Goal: Navigation & Orientation: Find specific page/section

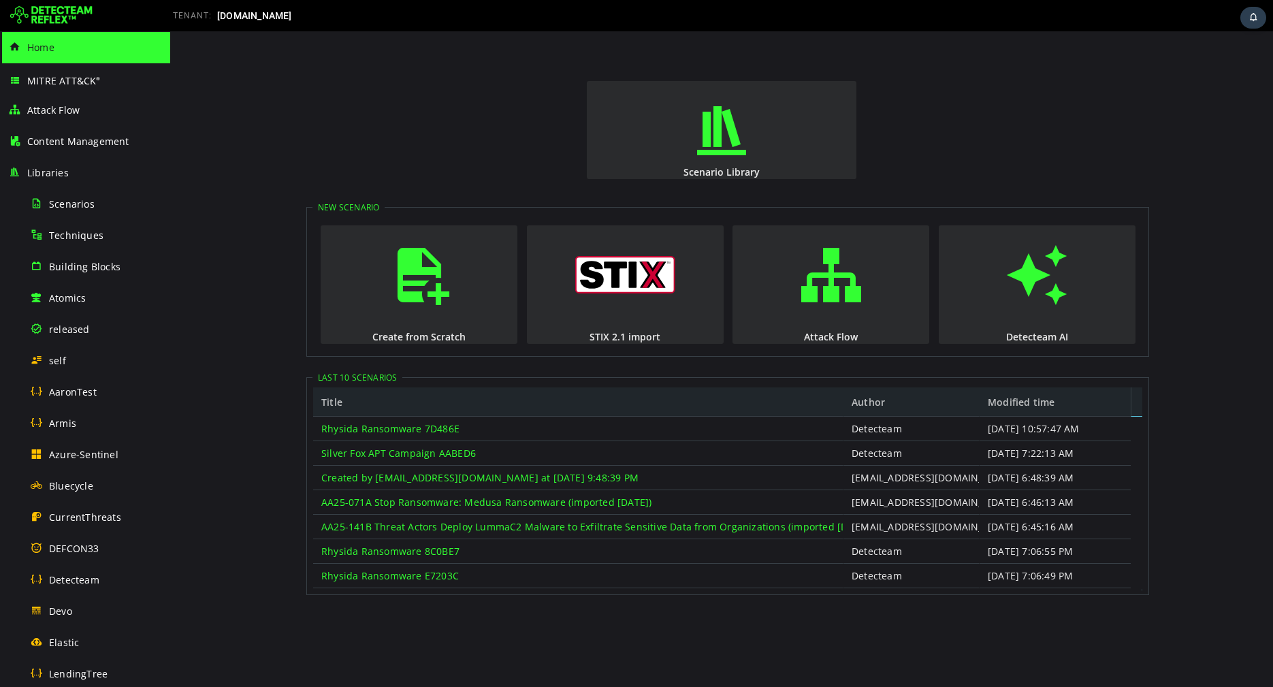
click at [58, 25] on img at bounding box center [51, 16] width 82 height 22
click at [98, 172] on div "Libraries" at bounding box center [85, 172] width 154 height 31
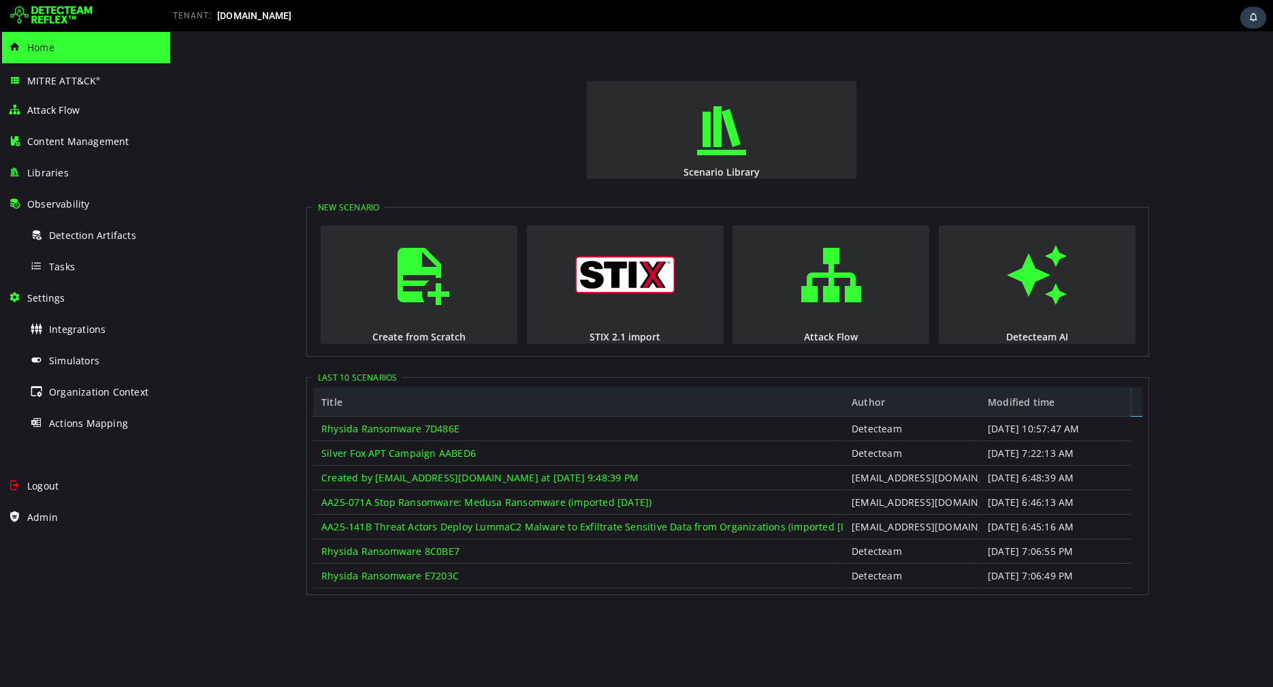
click at [98, 172] on div "Libraries" at bounding box center [85, 172] width 154 height 31
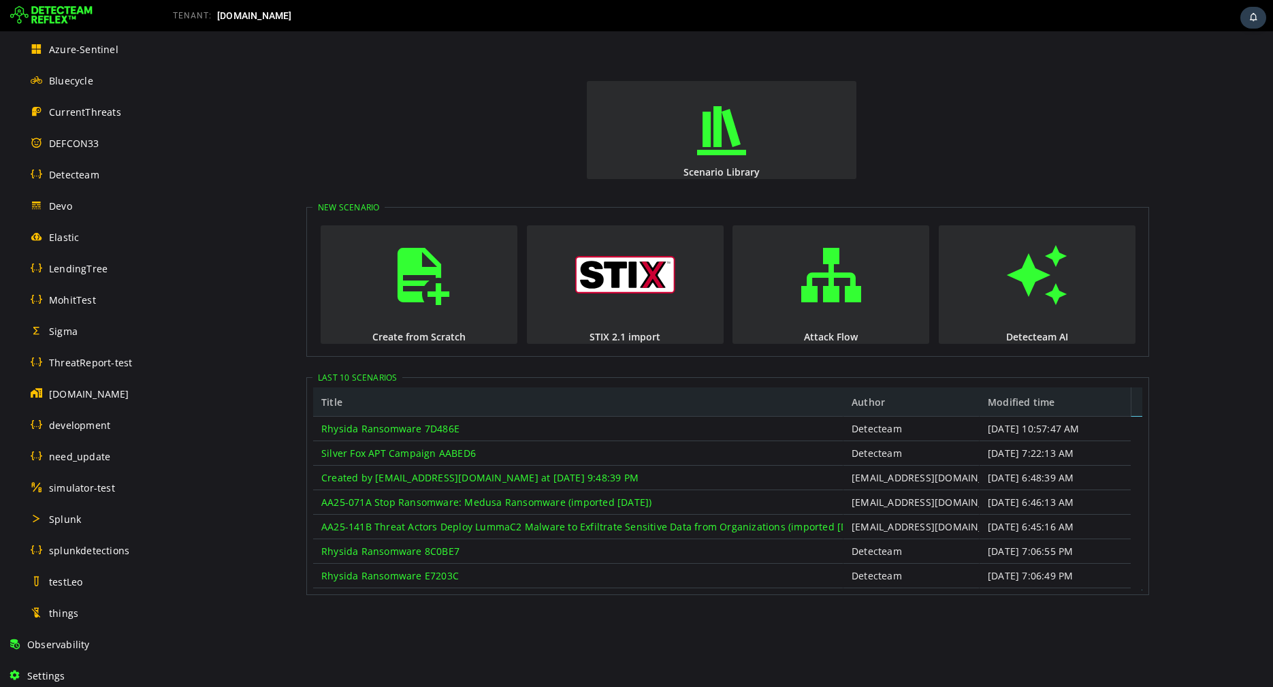
scroll to position [504, 0]
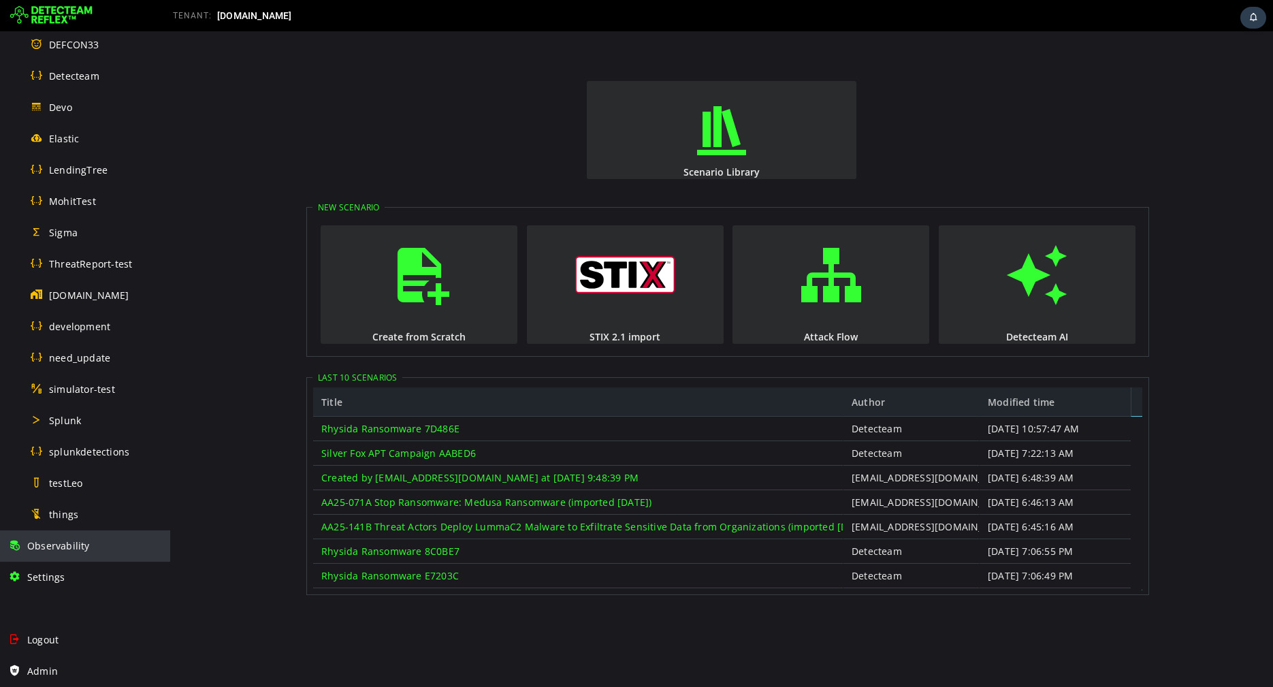
click at [36, 543] on span "Observability" at bounding box center [58, 545] width 63 height 13
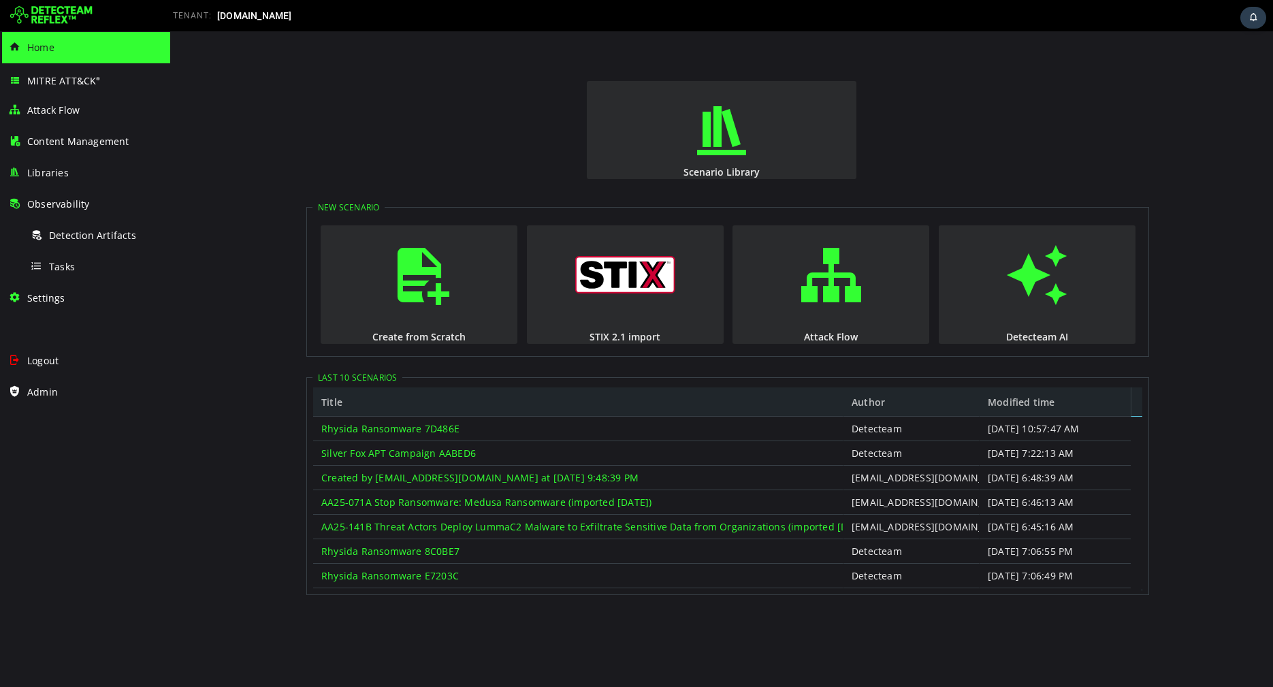
scroll to position [0, 0]
click at [58, 175] on span "Libraries" at bounding box center [48, 172] width 42 height 13
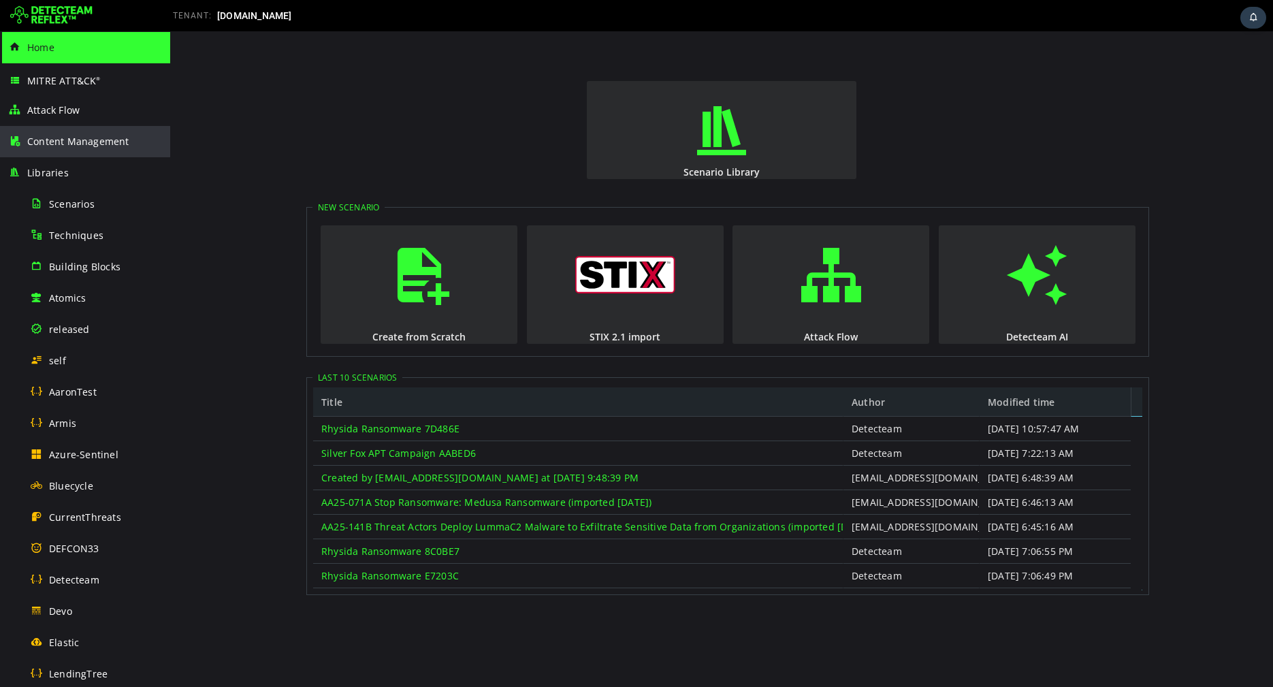
click at [61, 135] on span "Content Management" at bounding box center [78, 141] width 102 height 13
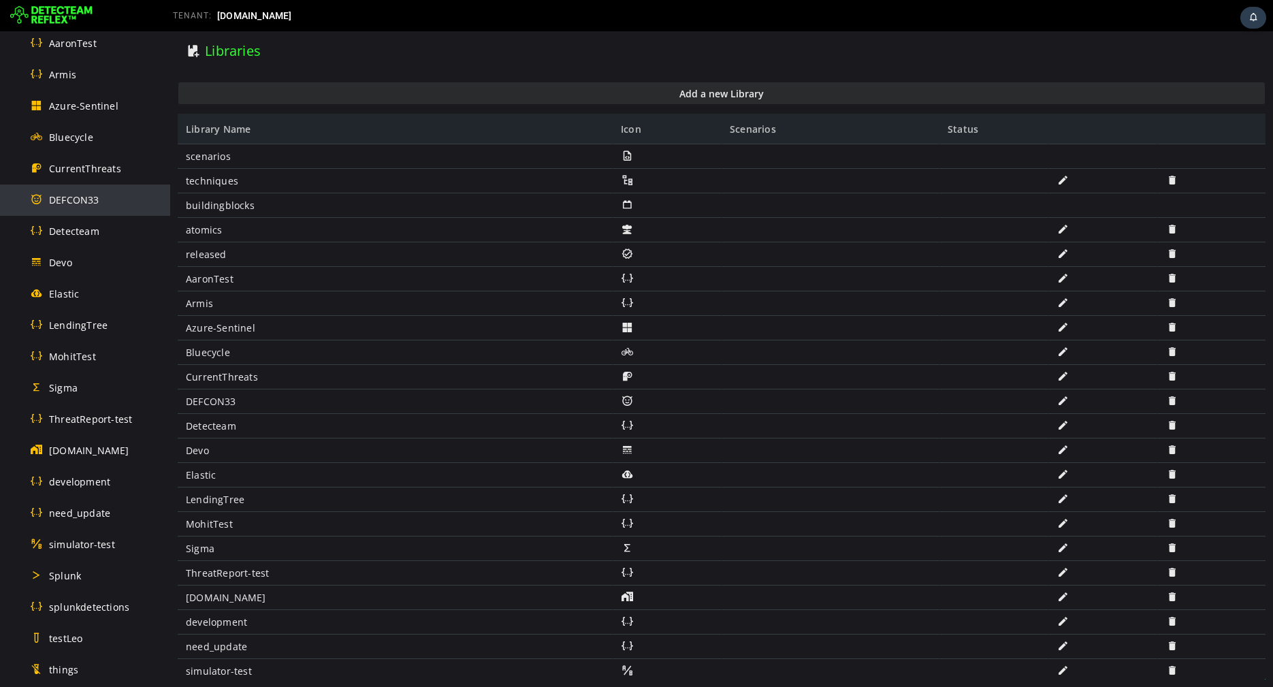
scroll to position [504, 0]
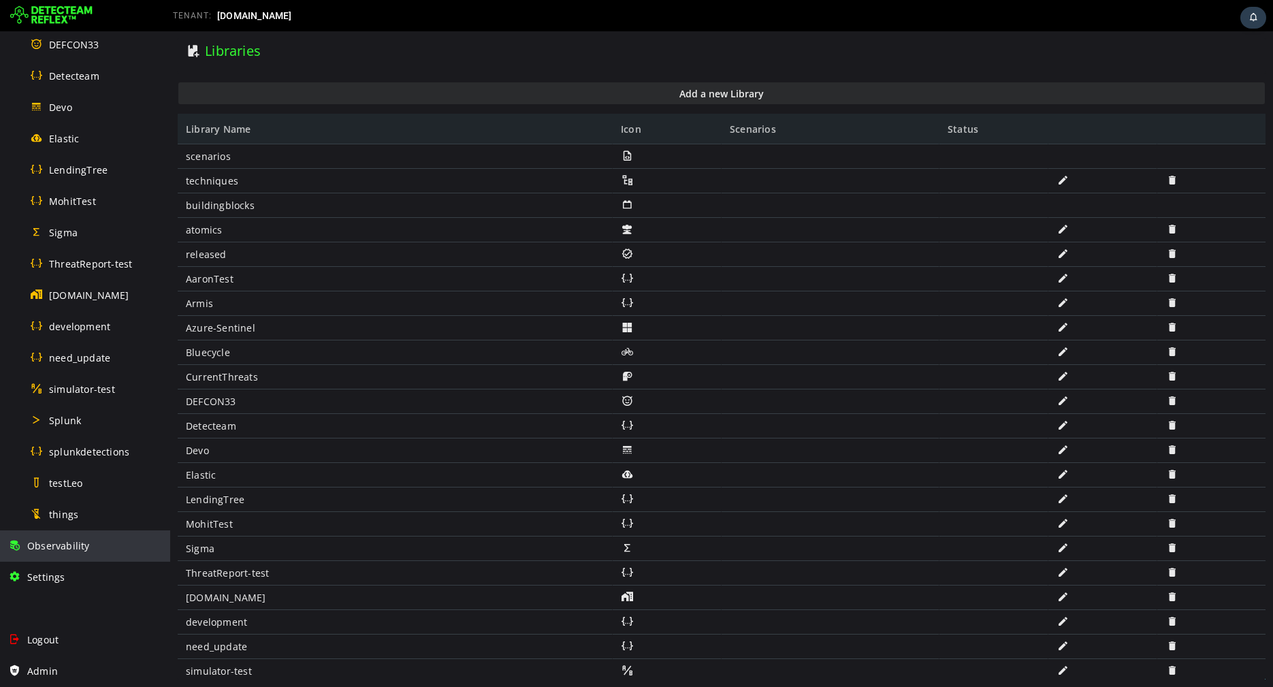
click at [110, 546] on div "Observability" at bounding box center [85, 545] width 154 height 31
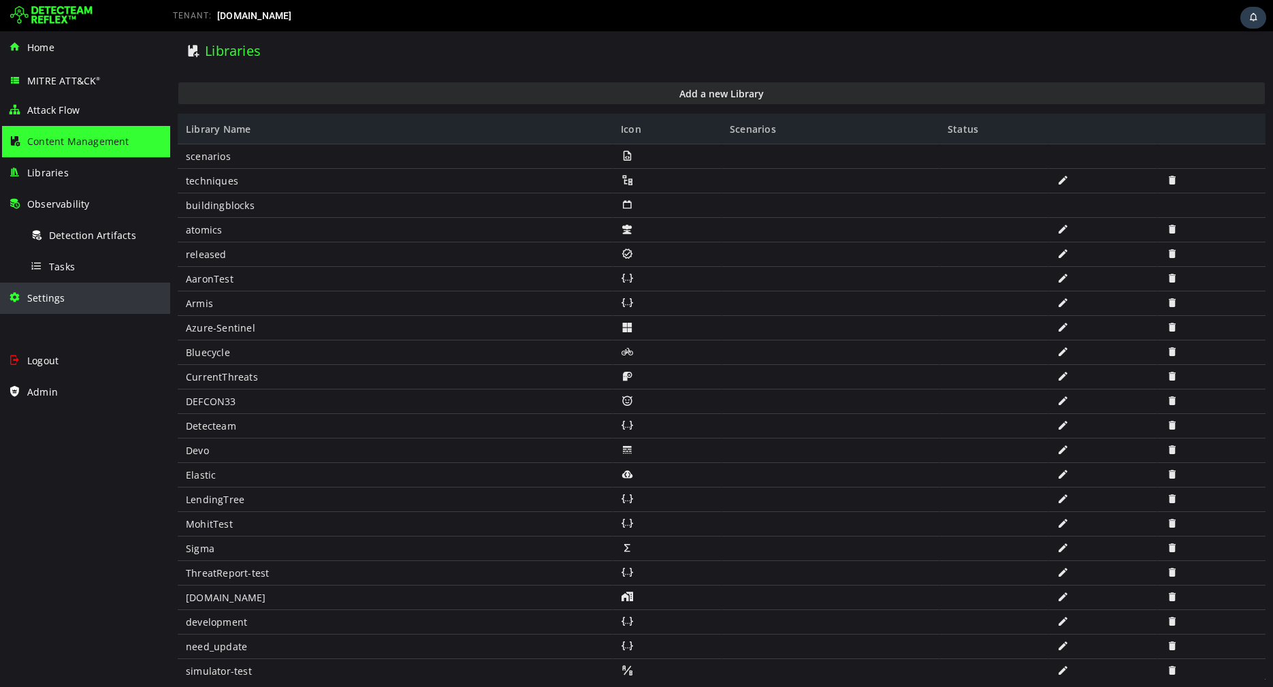
click at [58, 291] on span "Settings" at bounding box center [46, 297] width 38 height 13
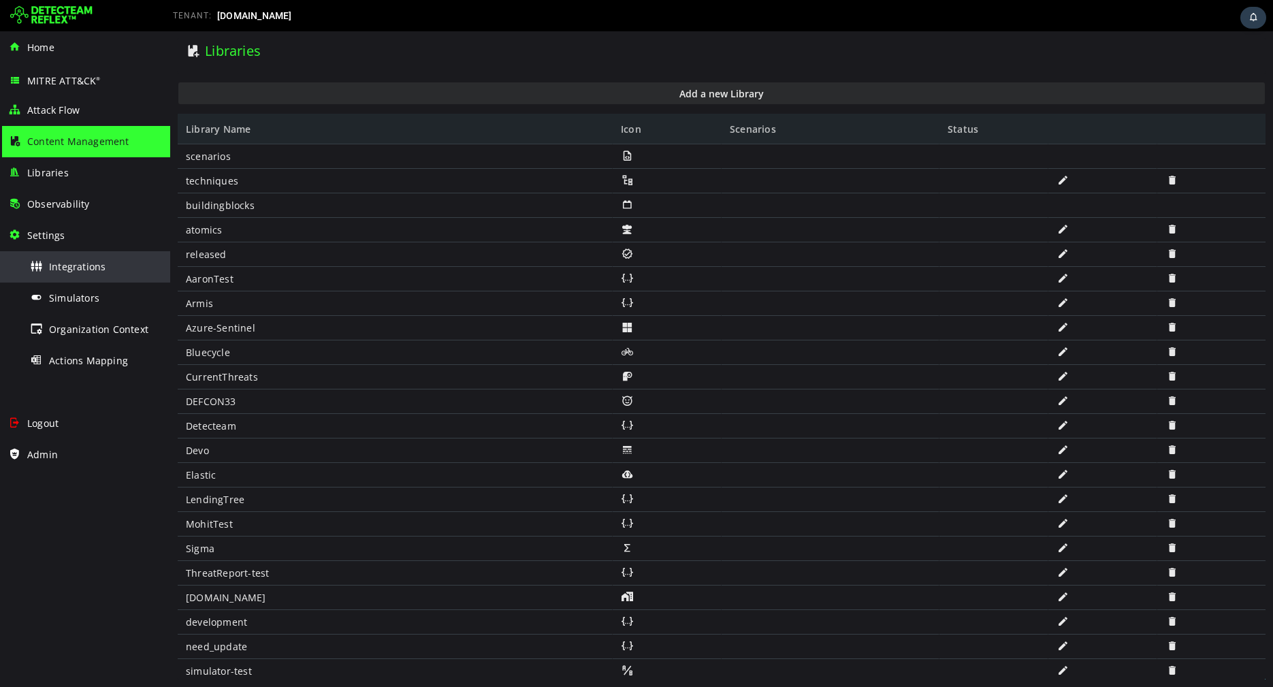
click at [51, 257] on div "Integrations" at bounding box center [96, 266] width 132 height 31
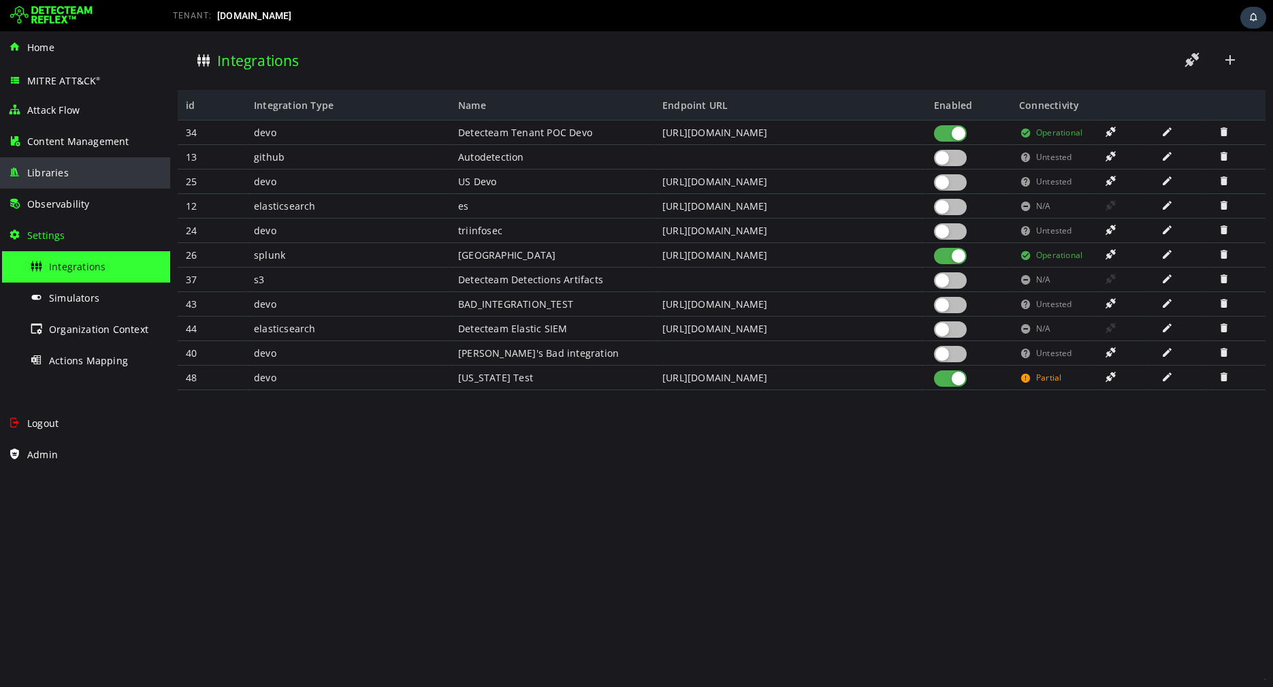
click at [54, 166] on span "Libraries" at bounding box center [48, 172] width 42 height 13
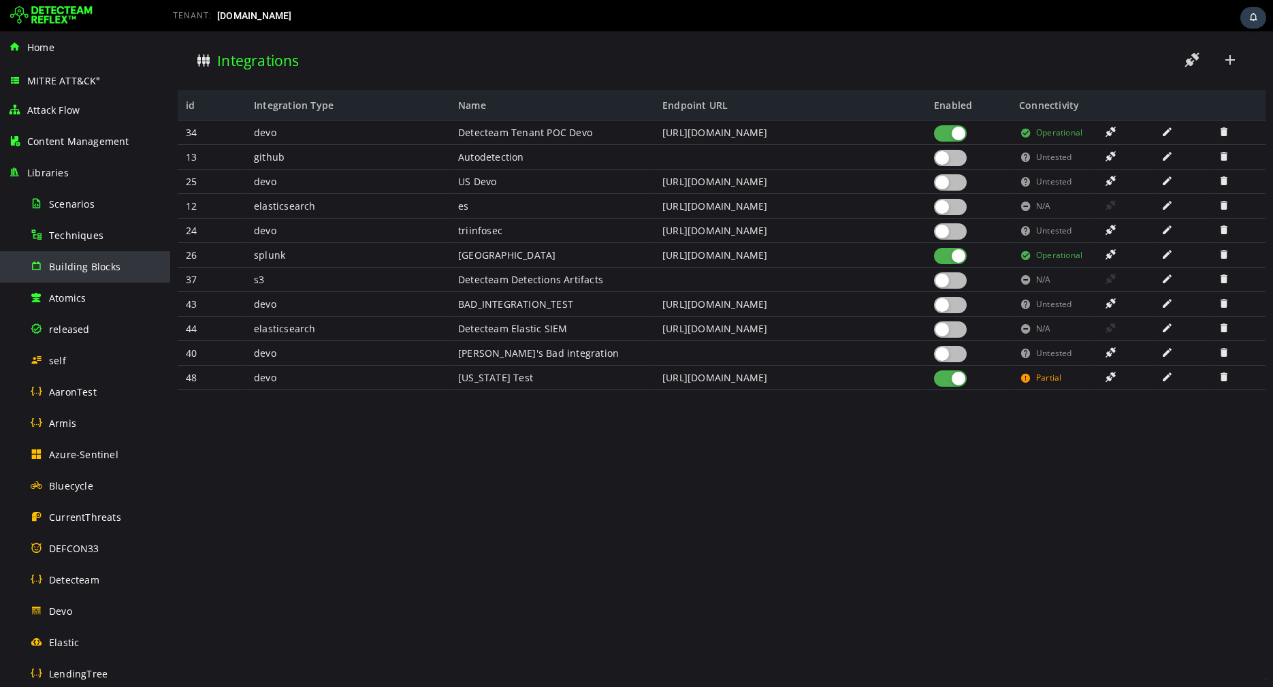
click at [69, 274] on div "Building Blocks" at bounding box center [96, 266] width 132 height 31
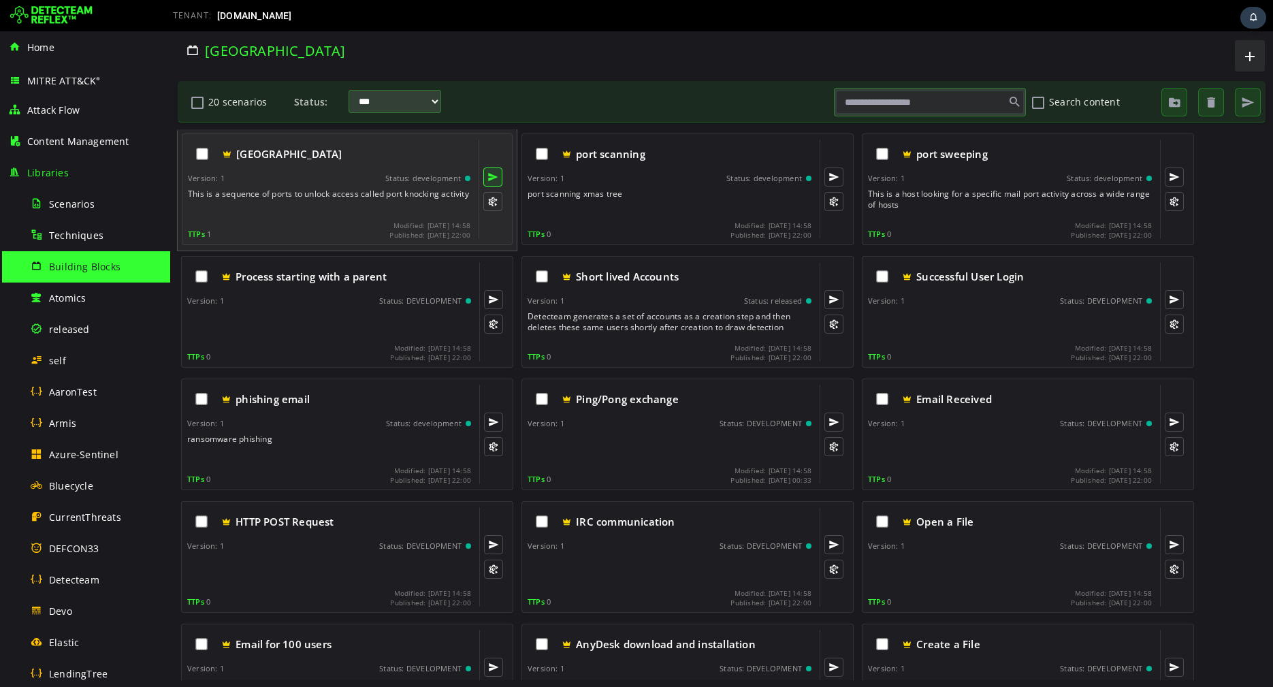
click at [494, 176] on button at bounding box center [492, 176] width 19 height 19
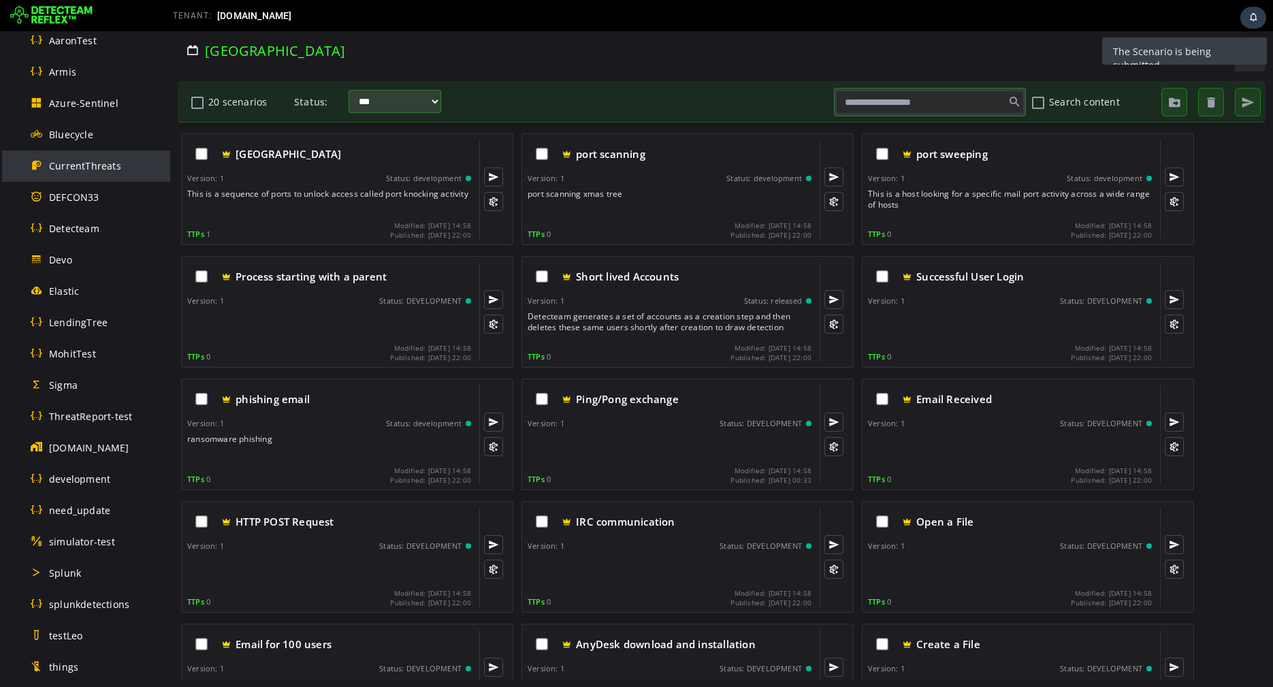
scroll to position [504, 0]
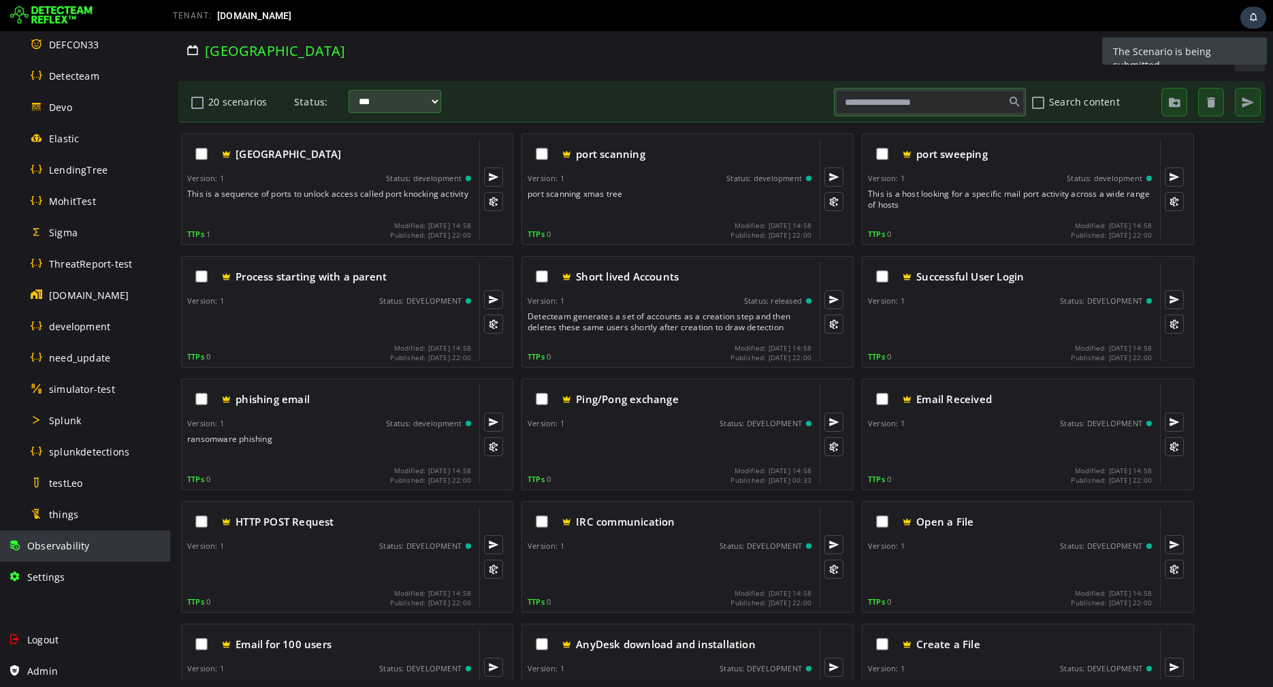
click at [54, 539] on span "Observability" at bounding box center [58, 545] width 63 height 13
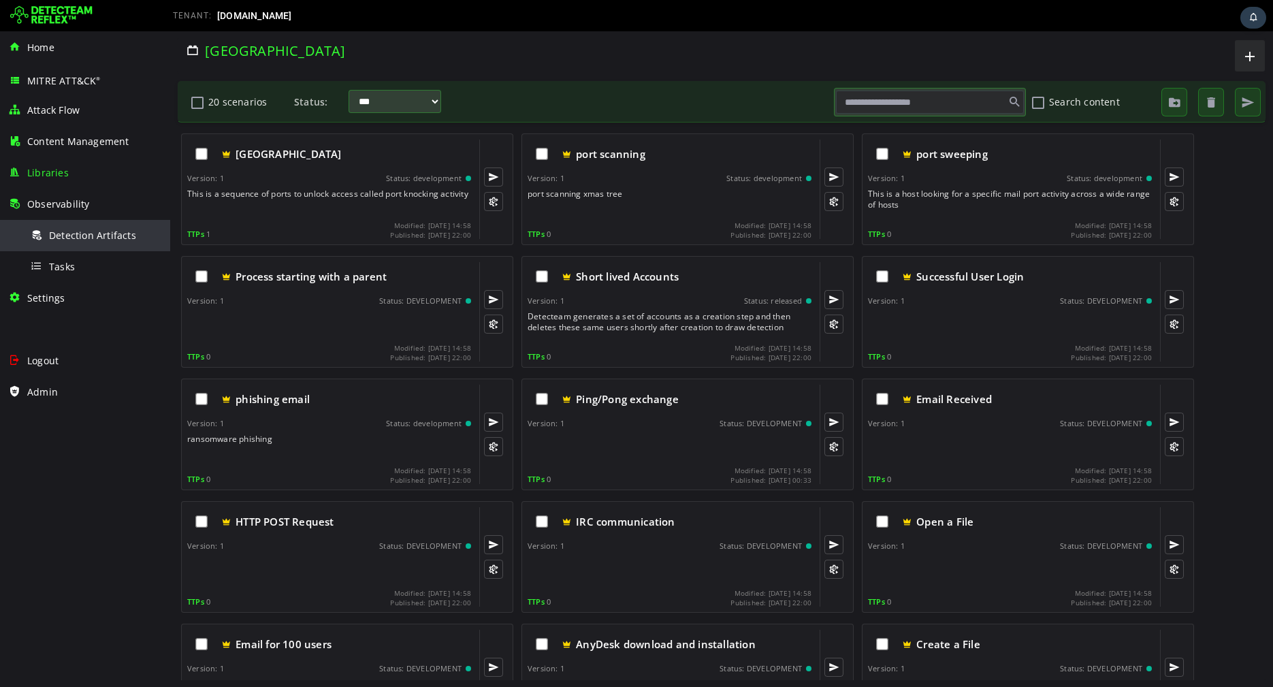
click at [91, 233] on span "Detection Artifacts" at bounding box center [92, 235] width 87 height 13
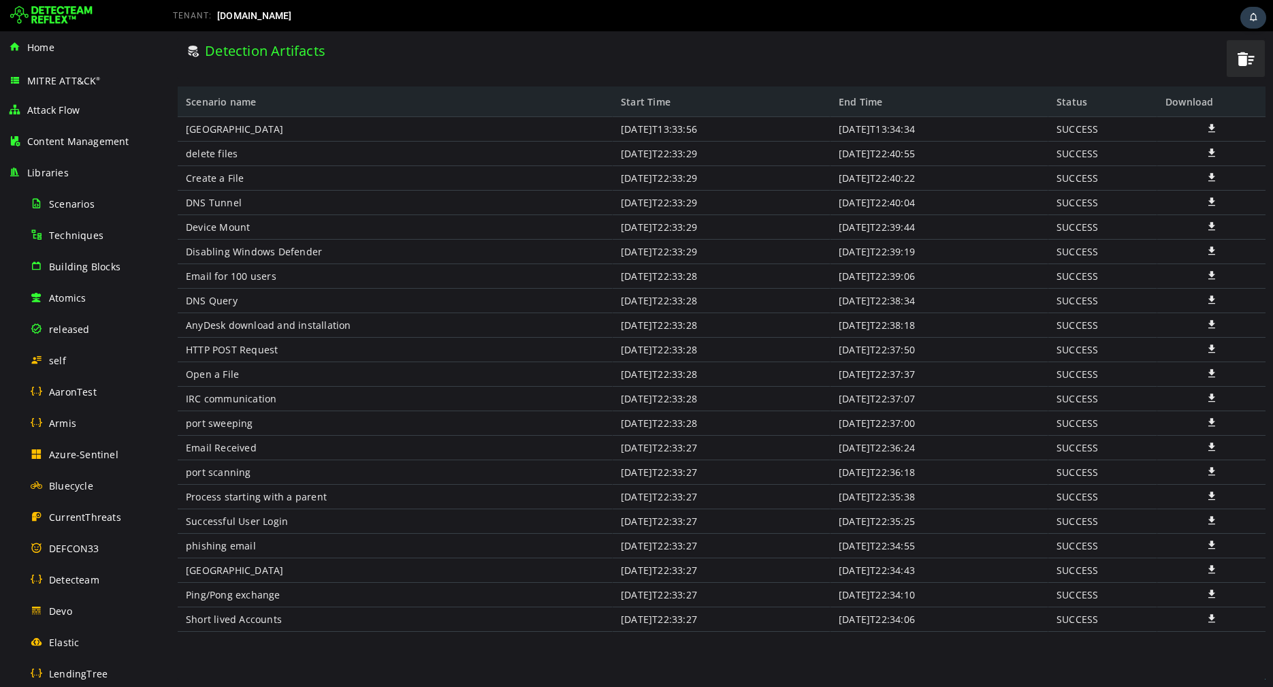
click at [1216, 124] on span at bounding box center [1212, 129] width 14 height 12
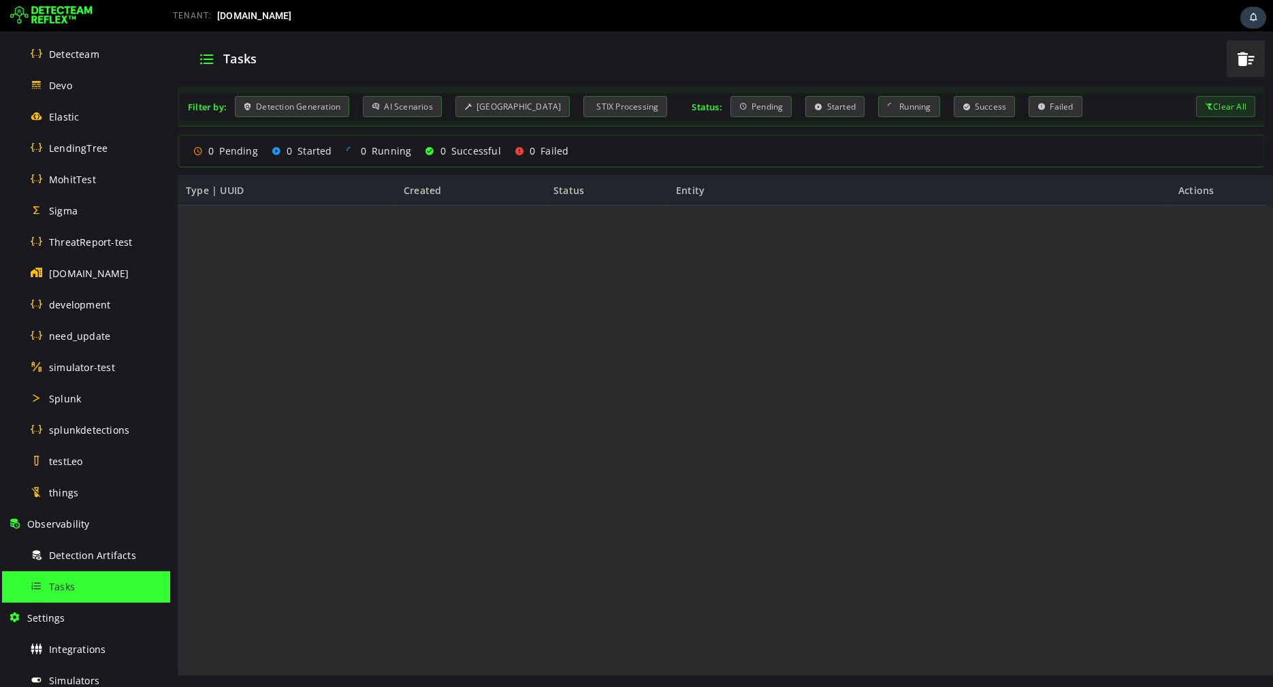
scroll to position [691, 0]
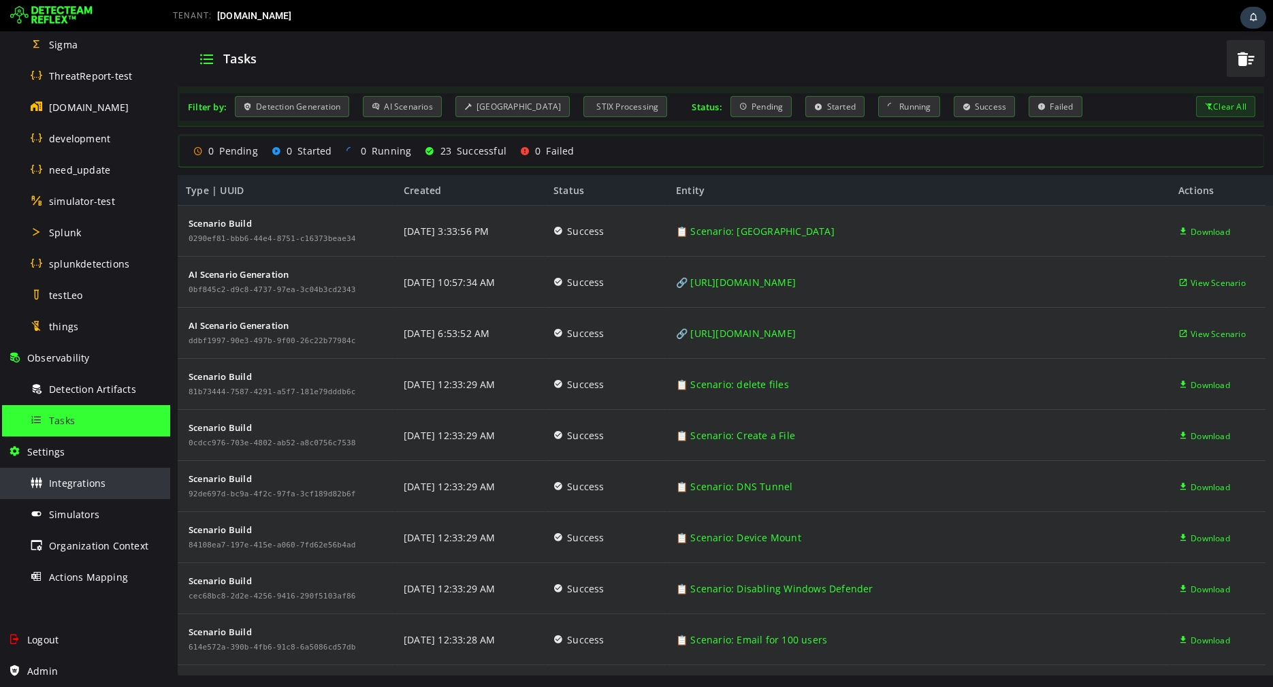
click at [55, 487] on span "Integrations" at bounding box center [77, 482] width 56 height 13
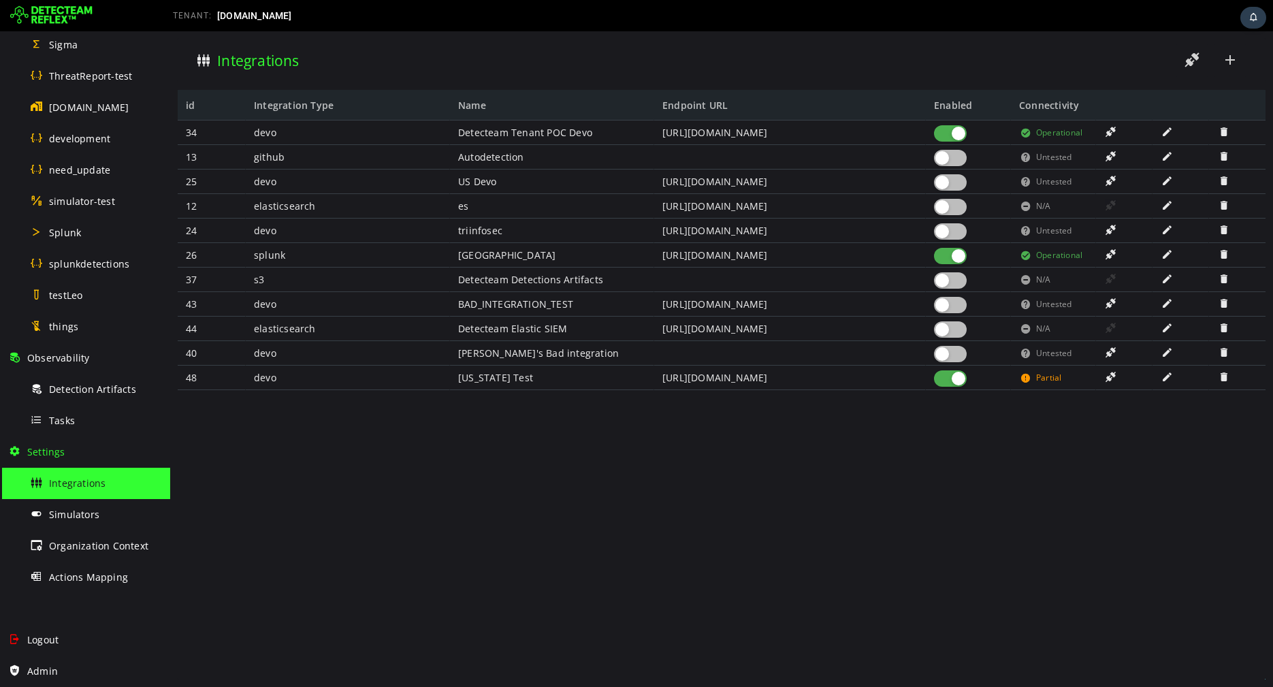
click at [79, 483] on span "Integrations" at bounding box center [77, 482] width 56 height 13
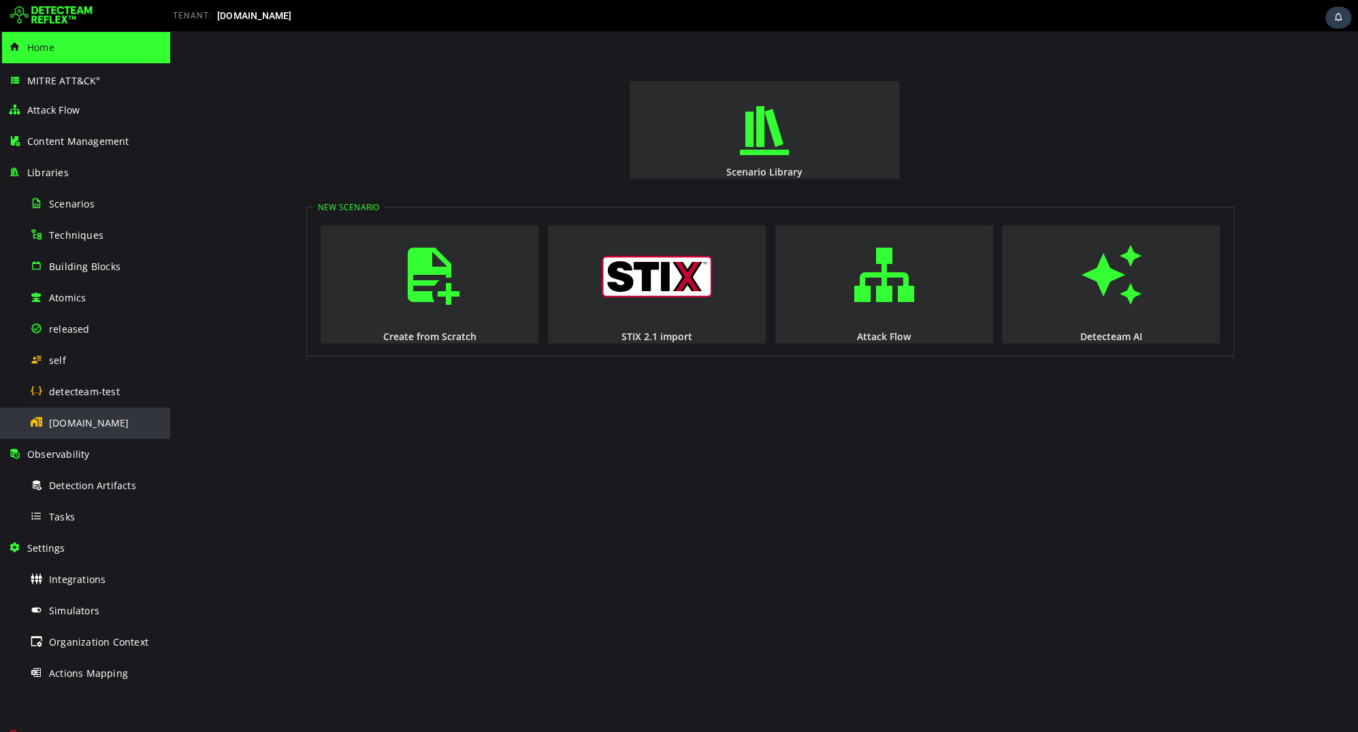
click at [101, 425] on span "[DOMAIN_NAME]" at bounding box center [89, 423] width 80 height 13
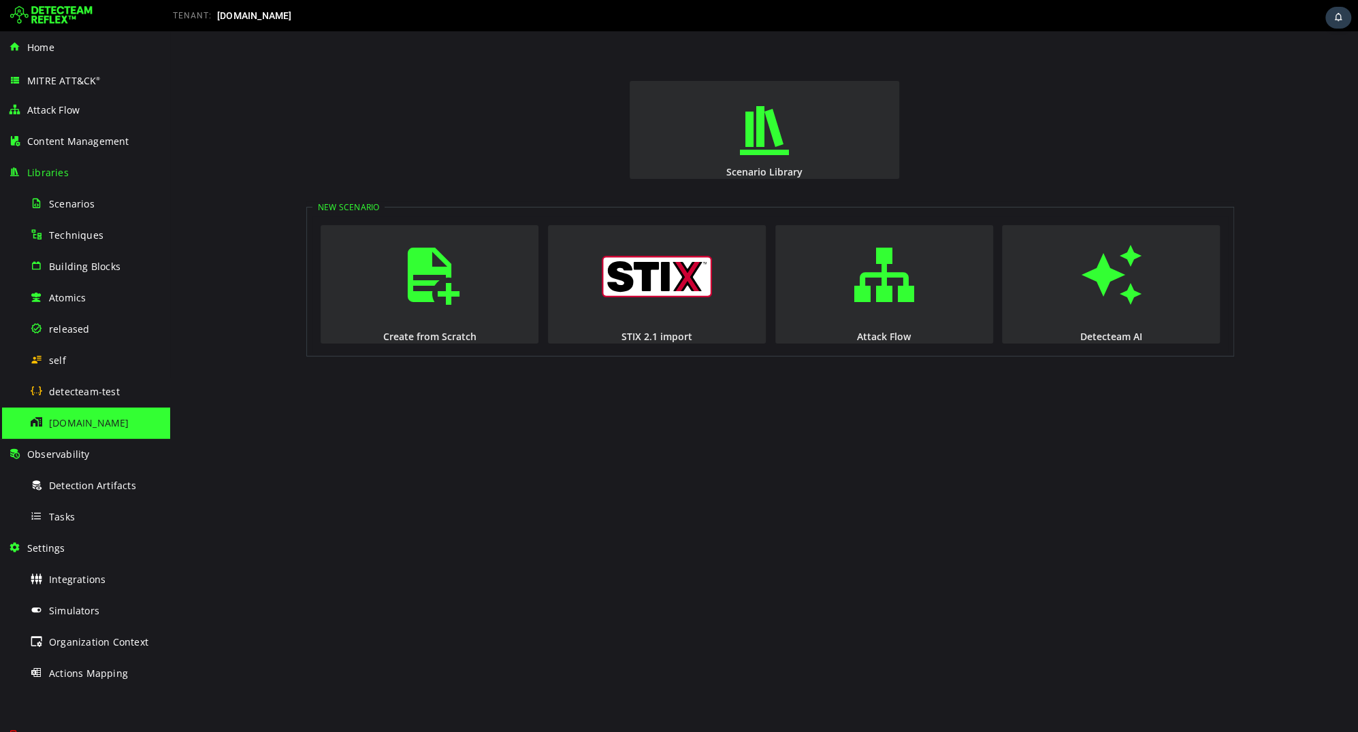
click at [67, 24] on img at bounding box center [51, 16] width 82 height 22
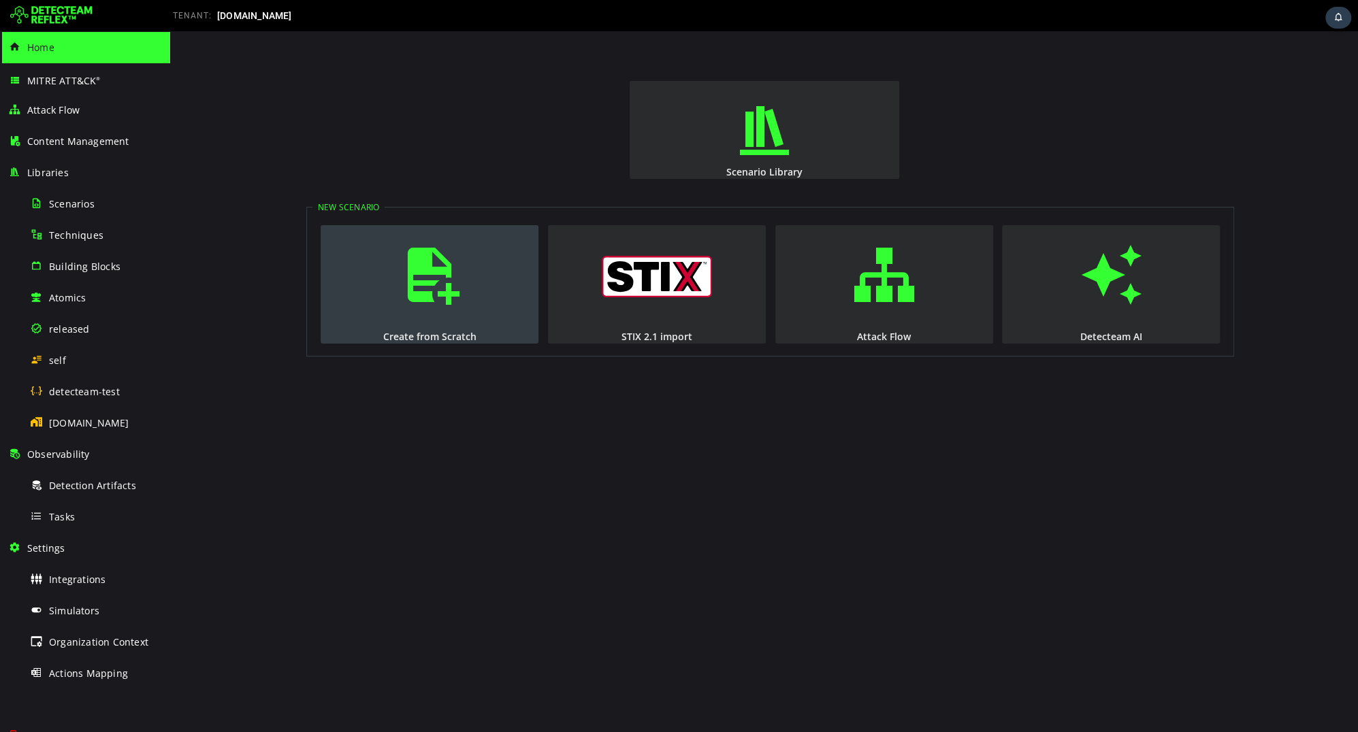
click at [423, 292] on span "button" at bounding box center [430, 275] width 14 height 93
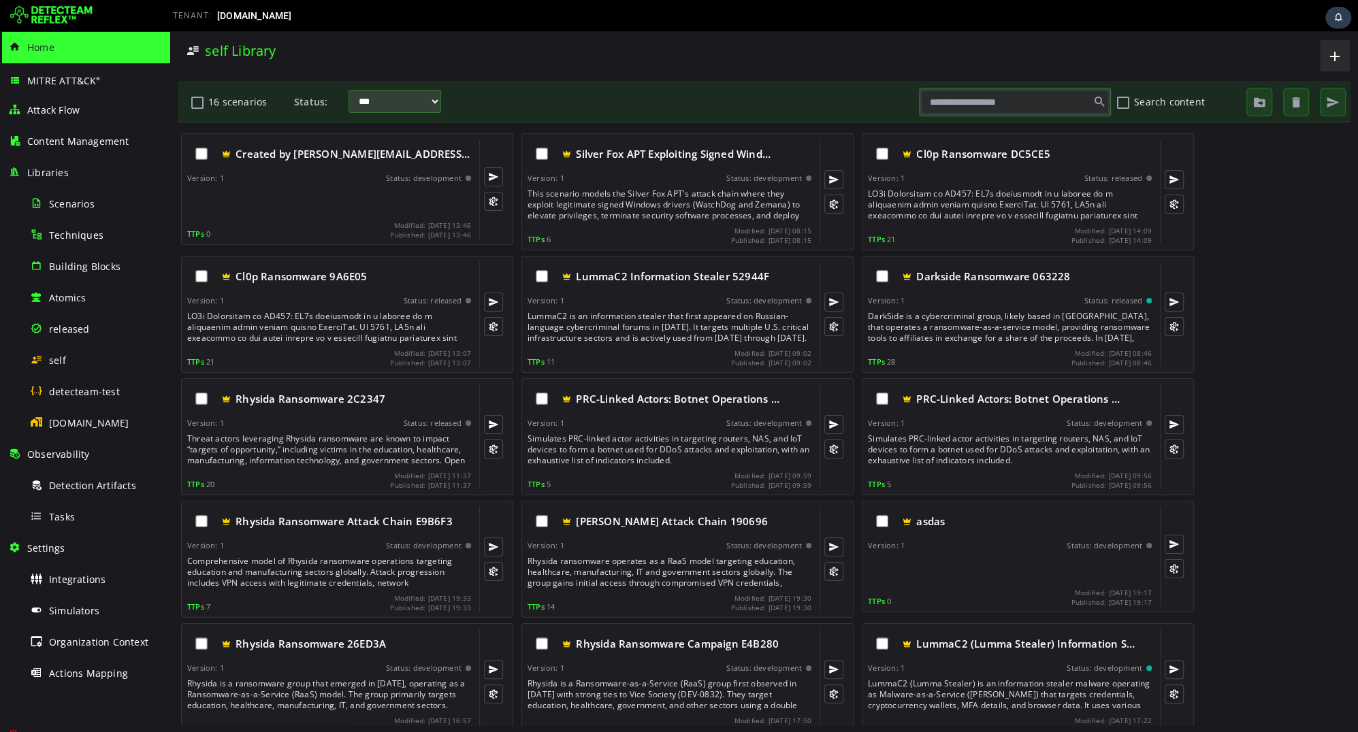
click at [39, 11] on img at bounding box center [51, 16] width 82 height 22
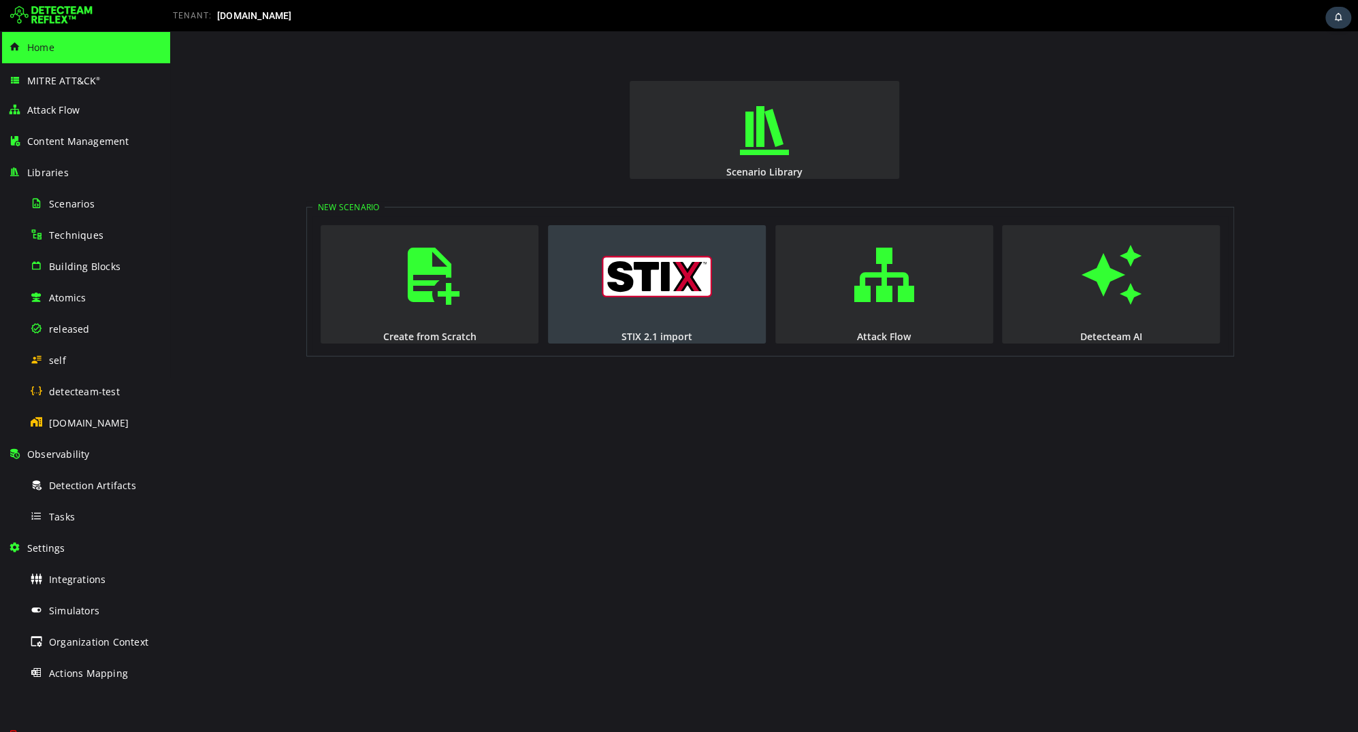
click at [671, 297] on button "STIX 2.1 import" at bounding box center [657, 284] width 218 height 118
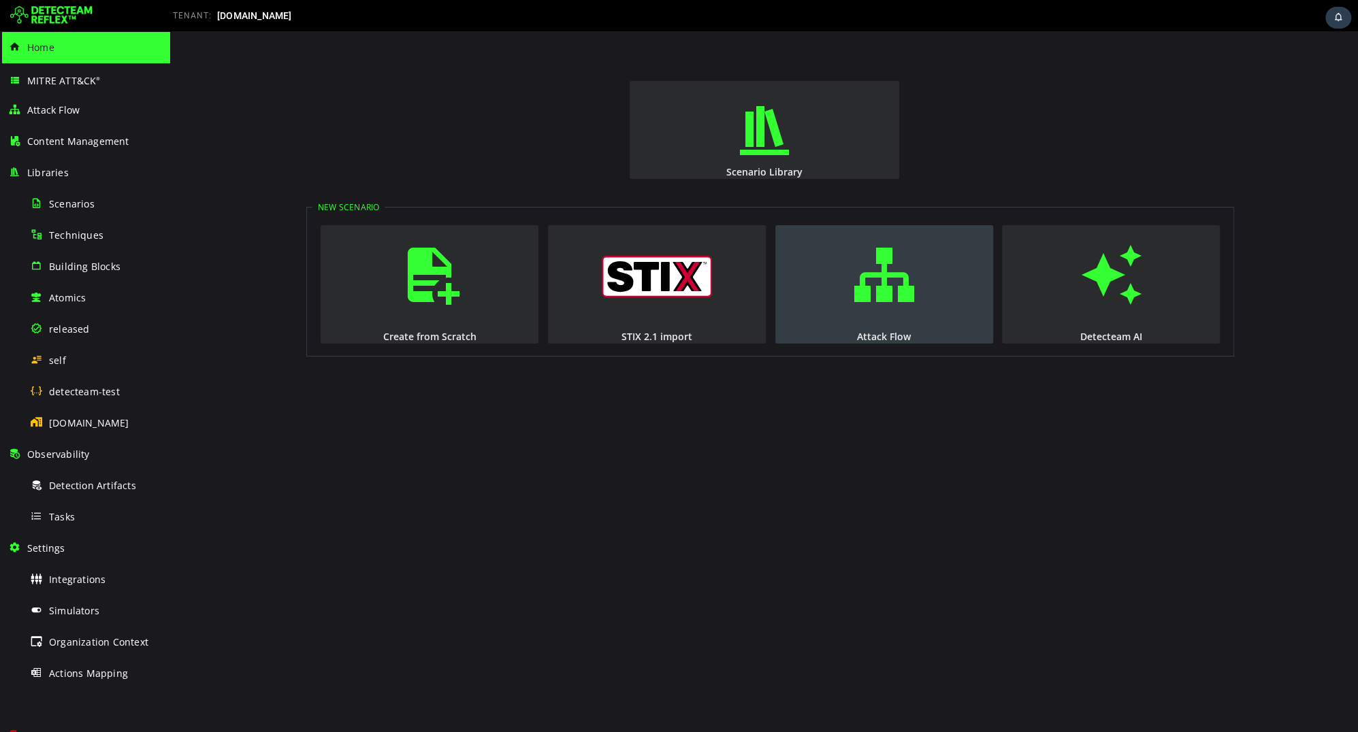
click at [841, 275] on button "Attack Flow" at bounding box center [884, 284] width 218 height 118
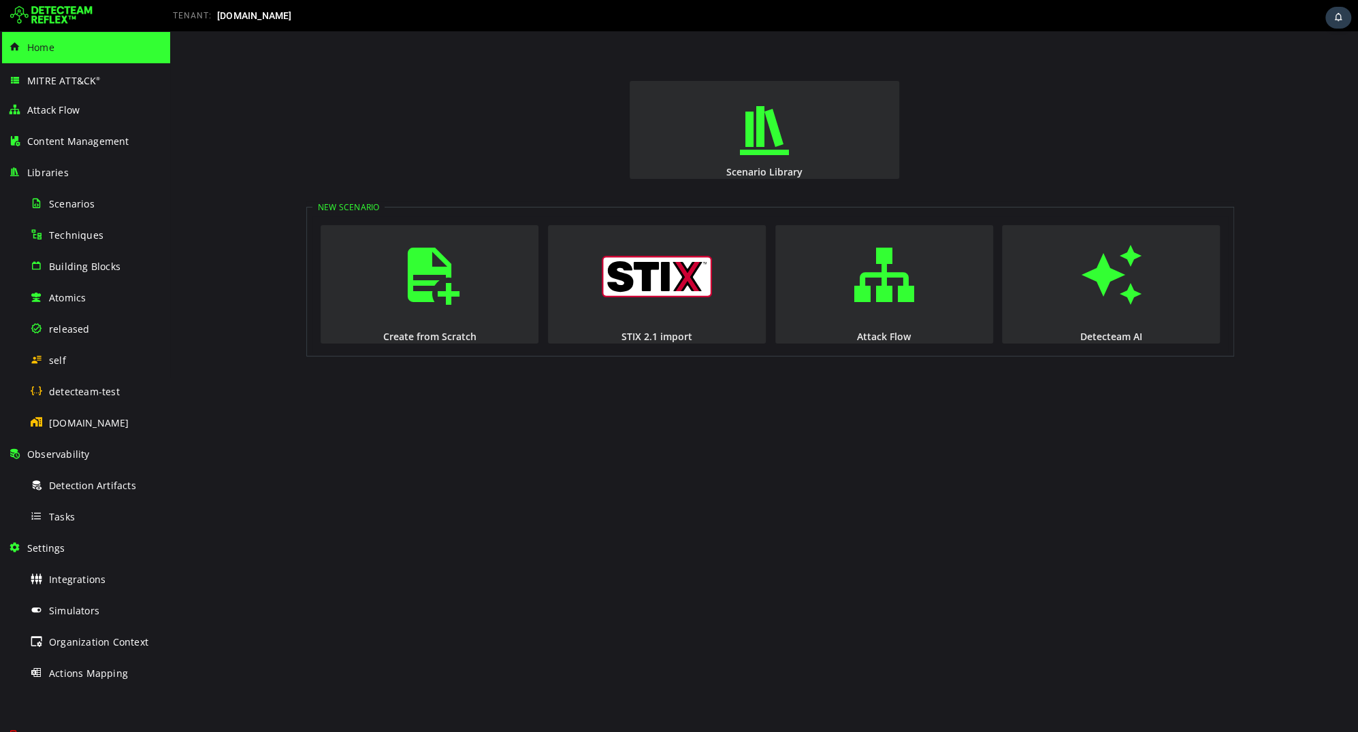
click at [44, 21] on img at bounding box center [51, 16] width 82 height 22
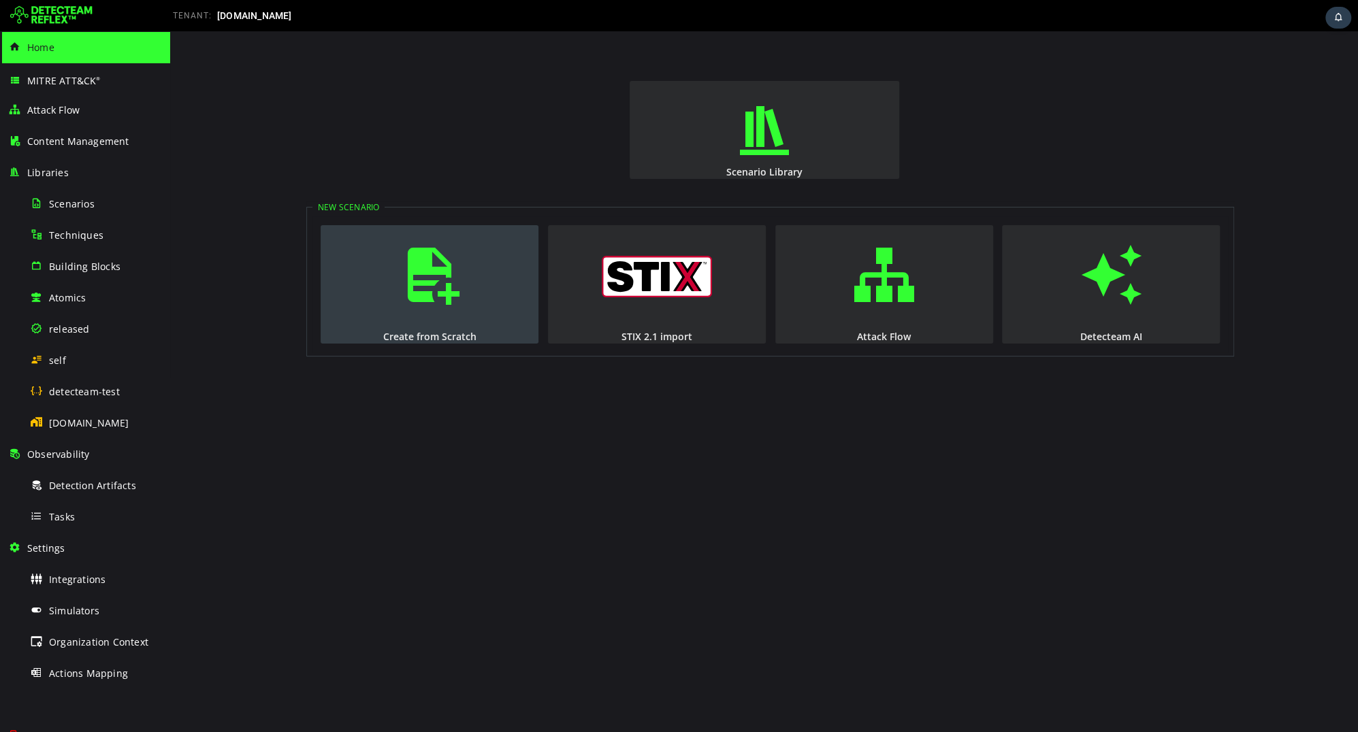
click at [436, 283] on span "button" at bounding box center [430, 275] width 14 height 93
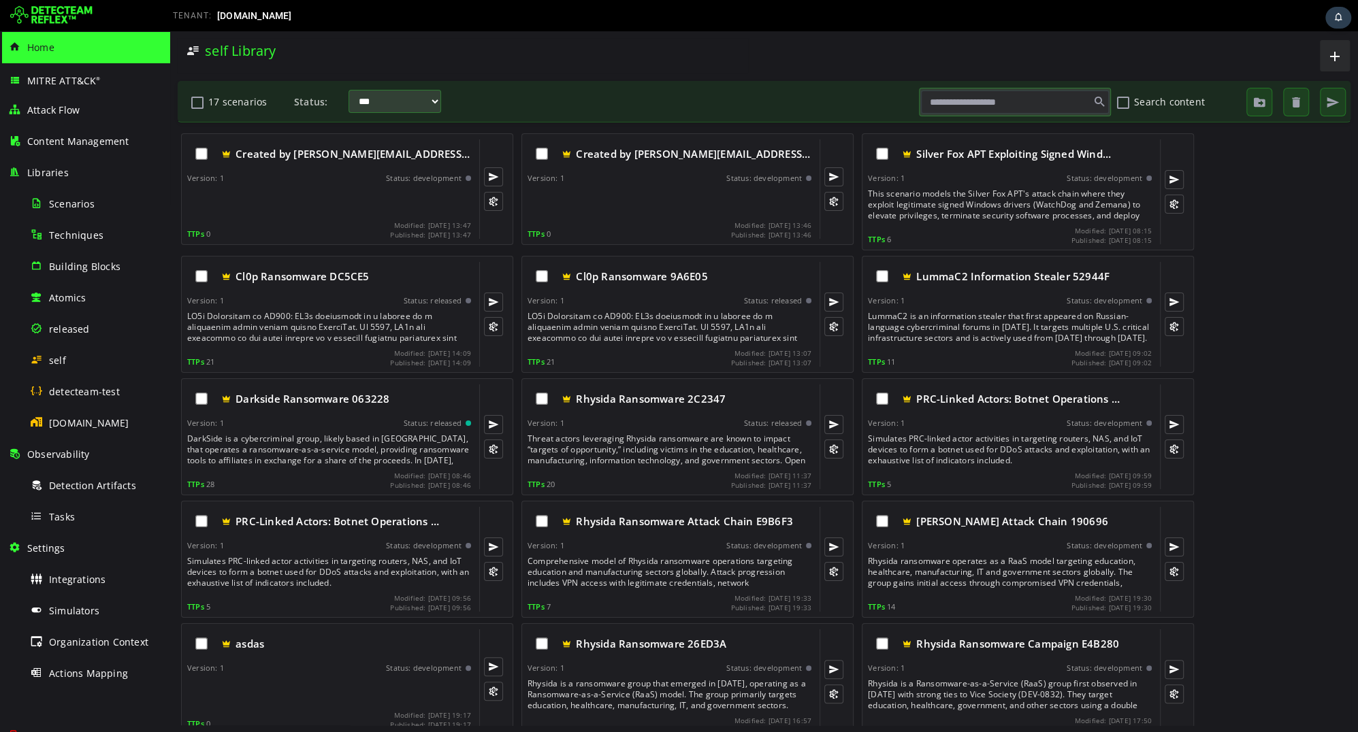
click at [50, 12] on img at bounding box center [51, 16] width 82 height 22
